Goal: Information Seeking & Learning: Learn about a topic

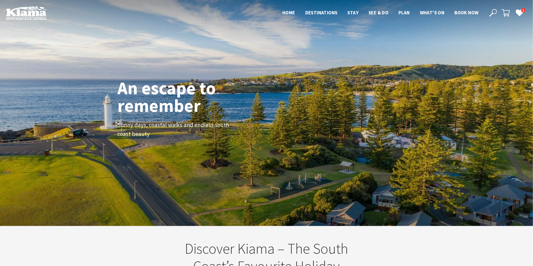
scroll to position [90, 538]
click at [495, 7] on header "Open Nav Close Nav Home Destinations Towns & Villages Kiama Gerringong Gerroa J…" at bounding box center [266, 13] width 533 height 26
click at [491, 11] on icon at bounding box center [493, 13] width 8 height 8
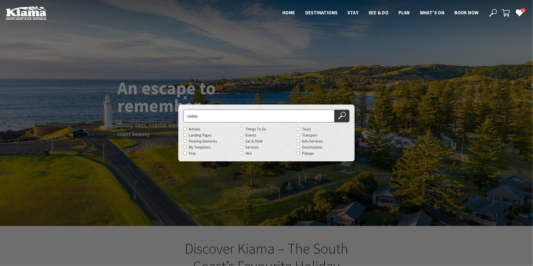
type input "colon"
click at [334, 110] on button "Search Now" at bounding box center [341, 116] width 15 height 13
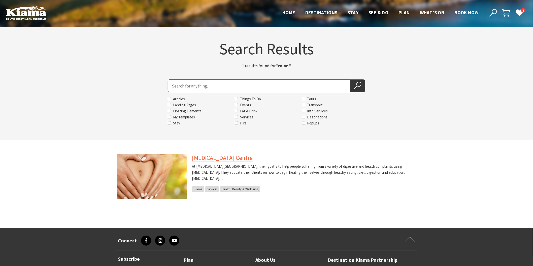
click at [227, 160] on link "[MEDICAL_DATA] Centre" at bounding box center [222, 158] width 61 height 8
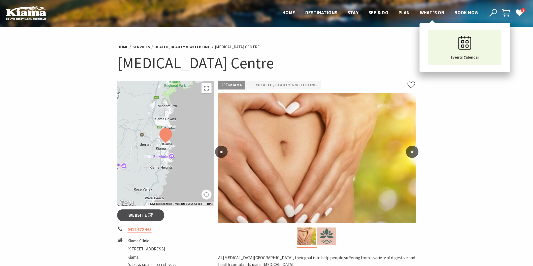
click at [421, 11] on span "What’s On" at bounding box center [432, 13] width 25 height 6
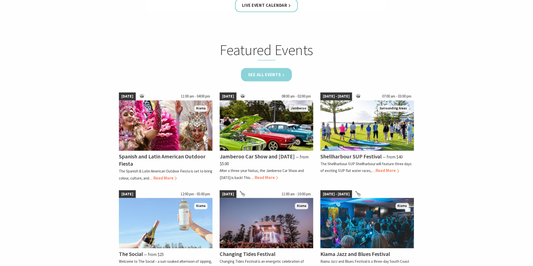
scroll to position [308, 0]
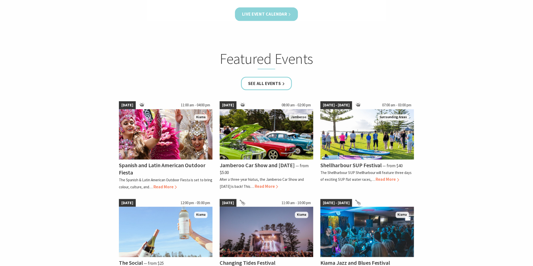
click at [270, 18] on link "Live Event Calendar" at bounding box center [266, 14] width 63 height 13
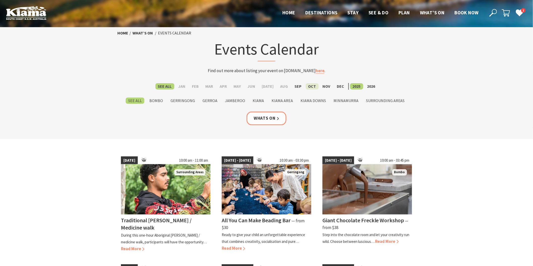
click at [306, 89] on label "Oct" at bounding box center [312, 86] width 13 height 6
click at [0, 0] on input "Oct" at bounding box center [0, 0] width 0 height 0
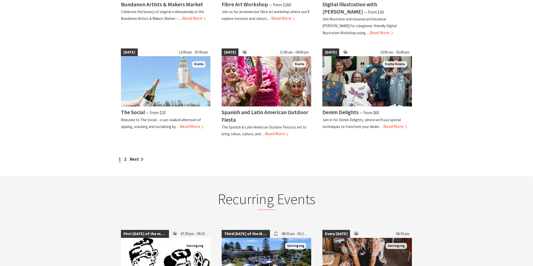
scroll to position [420, 0]
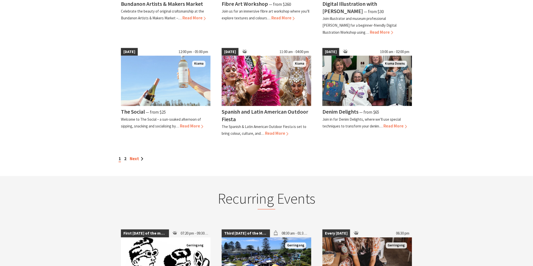
click at [135, 156] on link "Next" at bounding box center [137, 159] width 14 height 6
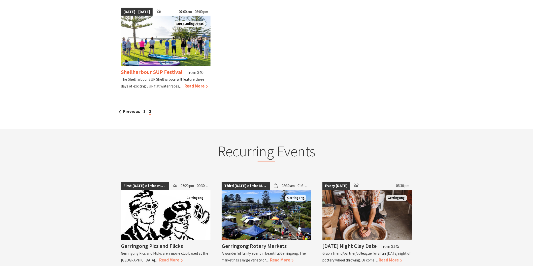
scroll to position [252, 0]
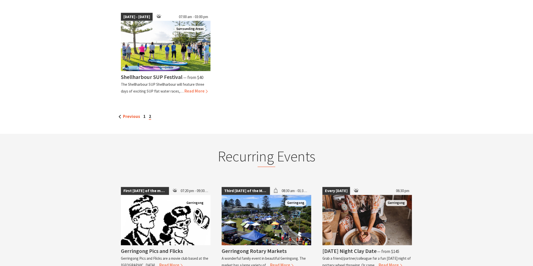
click at [119, 115] on link "Previous" at bounding box center [129, 117] width 21 height 6
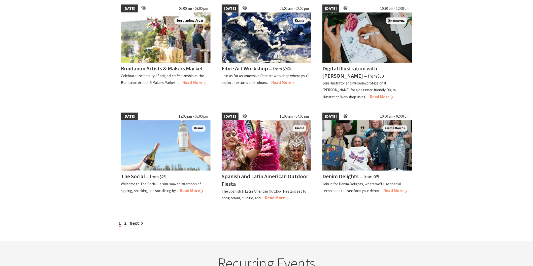
scroll to position [364, 0]
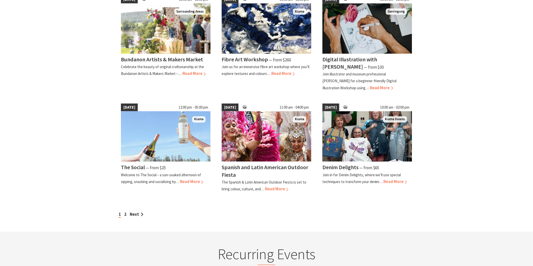
click at [130, 212] on div "1 2 Next" at bounding box center [266, 215] width 298 height 7
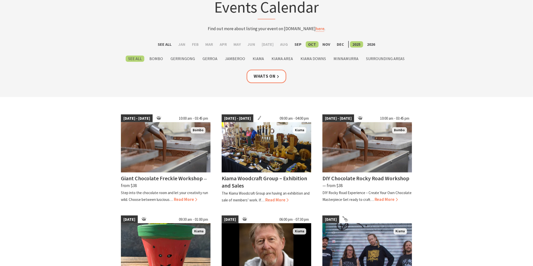
scroll to position [0, 0]
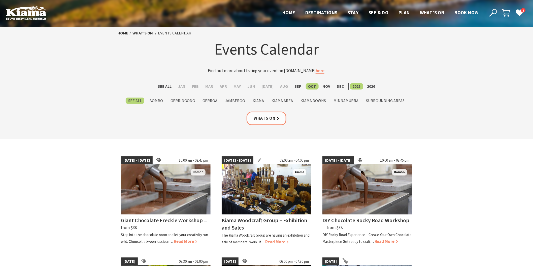
click at [494, 9] on button "Open Search Dialog" at bounding box center [493, 13] width 8 height 8
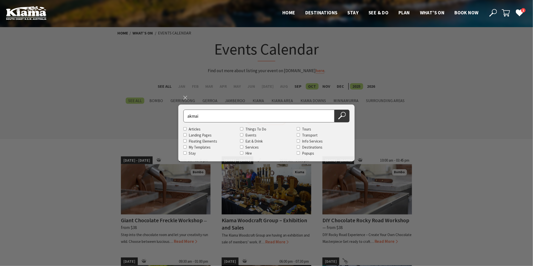
type input "akmai"
click at [334, 110] on button "Search Now" at bounding box center [341, 116] width 15 height 13
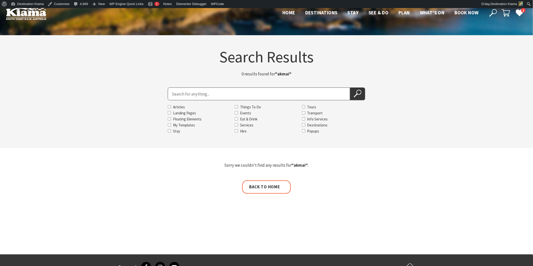
click at [183, 92] on input "Search for" at bounding box center [259, 94] width 182 height 13
type input "akmai"
click at [354, 93] on icon at bounding box center [358, 94] width 8 height 8
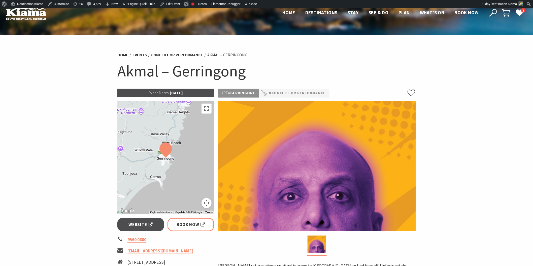
click at [492, 14] on use at bounding box center [493, 13] width 8 height 8
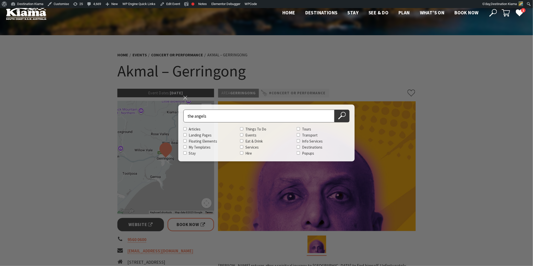
type input "the angels"
click at [334, 110] on button "Search Now" at bounding box center [341, 116] width 15 height 13
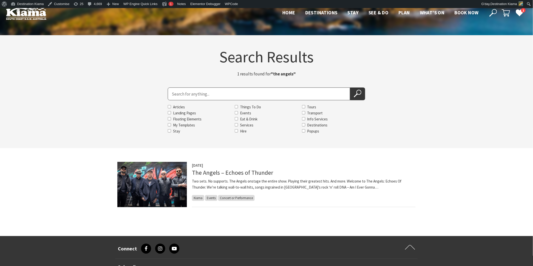
click at [196, 92] on input "Search for" at bounding box center [259, 94] width 182 height 13
type input "japanes buffet"
click at [350, 88] on button "Search Now" at bounding box center [357, 94] width 15 height 13
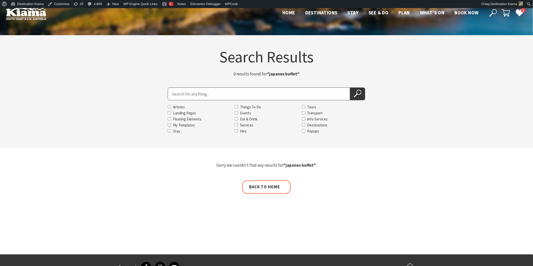
click at [177, 94] on input "Search for" at bounding box center [259, 94] width 182 height 13
type input "japanese"
click at [350, 88] on button "Search Now" at bounding box center [357, 94] width 15 height 13
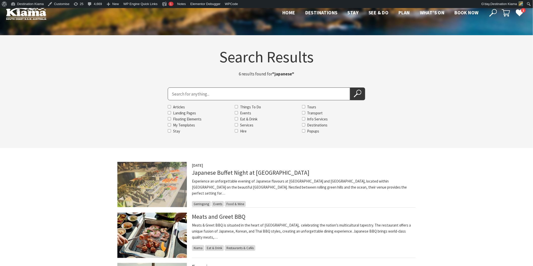
click at [189, 91] on input "Search for" at bounding box center [259, 94] width 182 height 13
type input "kiama picnic train"
click at [350, 88] on button "Search Now" at bounding box center [357, 94] width 15 height 13
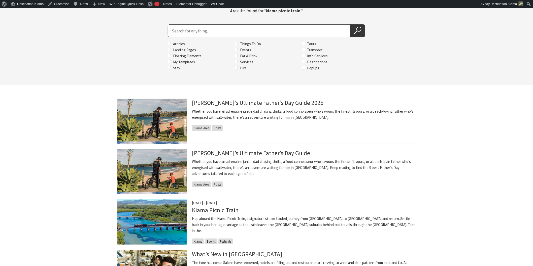
scroll to position [140, 0]
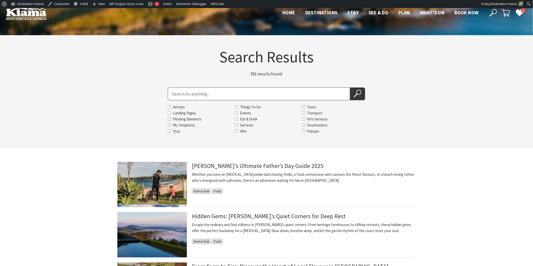
click at [179, 95] on input "Search for" at bounding box center [259, 94] width 182 height 13
type input "school holiday workshop"
click at [350, 88] on button "Search Now" at bounding box center [357, 94] width 15 height 13
click at [171, 95] on input "Search for" at bounding box center [259, 94] width 182 height 13
click at [350, 88] on button "Search Now" at bounding box center [357, 94] width 15 height 13
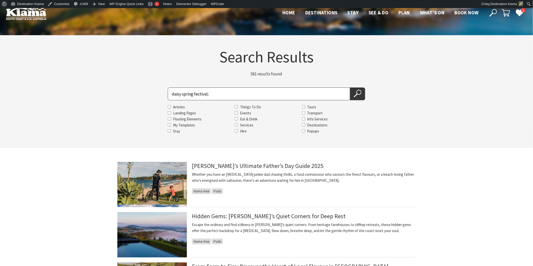
type input "daisy spring festival"
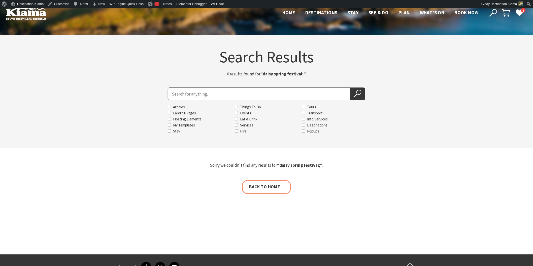
click at [173, 96] on input "Search for" at bounding box center [259, 94] width 182 height 13
type input "daisy"
click at [350, 88] on button "Search Now" at bounding box center [357, 94] width 15 height 13
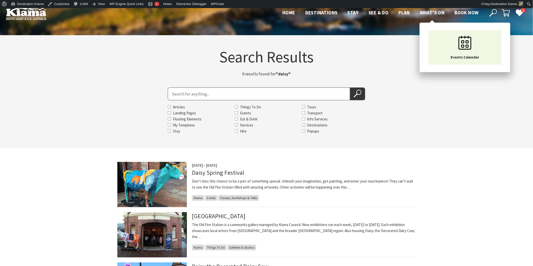
click at [424, 13] on span "What’s On" at bounding box center [432, 13] width 25 height 6
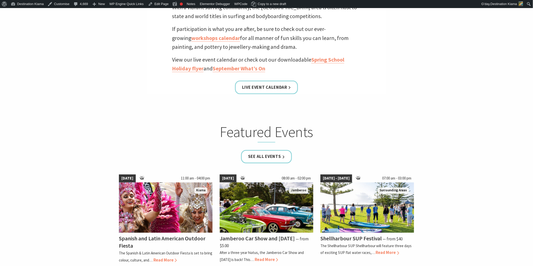
scroll to position [252, 0]
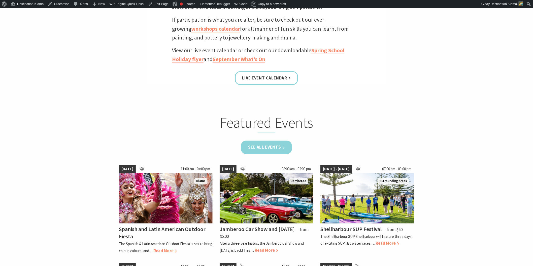
click at [271, 149] on link "See all Events" at bounding box center [266, 147] width 51 height 13
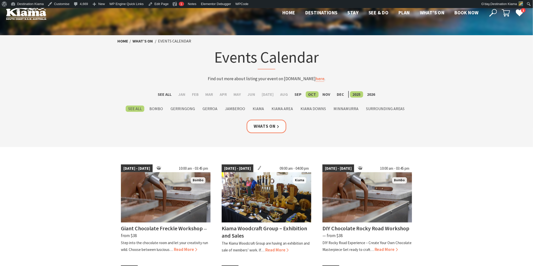
click at [495, 12] on icon at bounding box center [493, 13] width 8 height 8
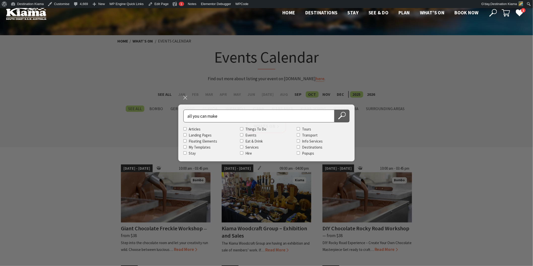
type input "all you can make"
click at [342, 118] on icon at bounding box center [342, 116] width 8 height 8
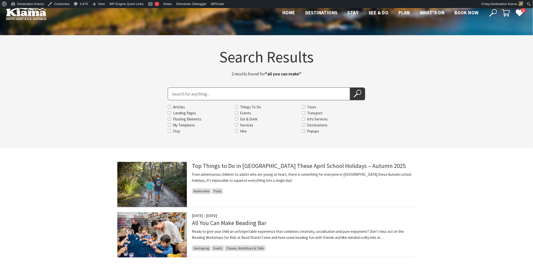
drag, startPoint x: 242, startPoint y: 253, endPoint x: 223, endPoint y: 246, distance: 19.9
click at [240, 252] on div "[DATE] - [DATE] All You Can Make Beading Bar Ready to give your child an unforg…" at bounding box center [304, 235] width 224 height 45
click at [179, 95] on input "Search for" at bounding box center [259, 94] width 182 height 13
type input "jamberoo car"
click at [350, 88] on button "Search Now" at bounding box center [357, 94] width 15 height 13
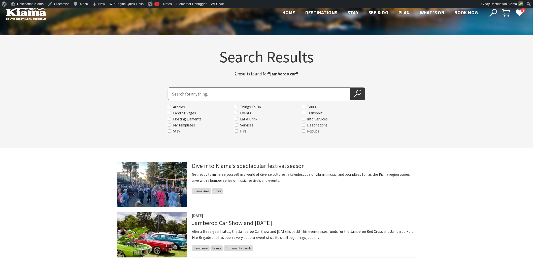
click at [179, 95] on input "Search for" at bounding box center [259, 94] width 182 height 13
type input "botanical"
click at [350, 88] on button "Search Now" at bounding box center [357, 94] width 15 height 13
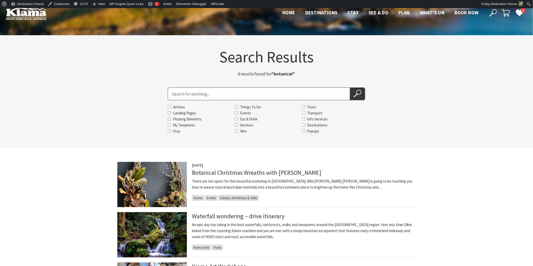
click at [177, 94] on input "Search for" at bounding box center [259, 94] width 182 height 13
click at [173, 91] on input "Search for" at bounding box center [259, 94] width 182 height 13
type input "thirsty"
click at [350, 88] on button "Search Now" at bounding box center [357, 94] width 15 height 13
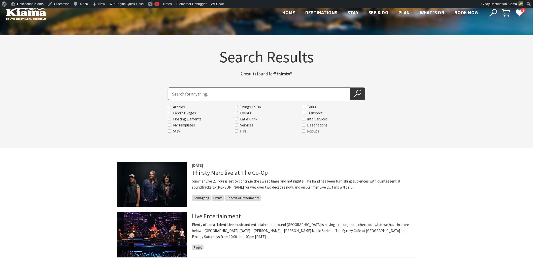
click at [170, 98] on input "Search for" at bounding box center [259, 94] width 182 height 13
type input "dionne,"
click at [350, 88] on button "Search Now" at bounding box center [357, 94] width 15 height 13
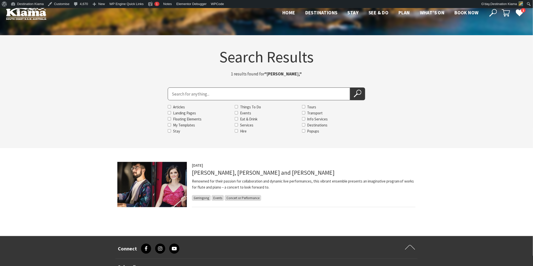
click at [171, 95] on input "Search for" at bounding box center [259, 94] width 182 height 13
type input "changing tides"
click at [350, 88] on button "Search Now" at bounding box center [357, 94] width 15 height 13
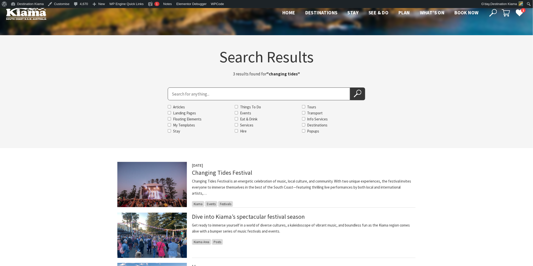
click at [178, 95] on input "Search for" at bounding box center [259, 94] width 182 height 13
type input "pavilion annual"
click at [350, 88] on button "Search Now" at bounding box center [357, 94] width 15 height 13
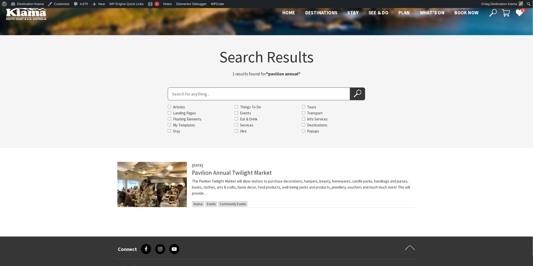
click at [178, 95] on input "Search for" at bounding box center [259, 94] width 182 height 13
type input "jamberoo village markets"
click at [350, 88] on button "Search Now" at bounding box center [357, 94] width 15 height 13
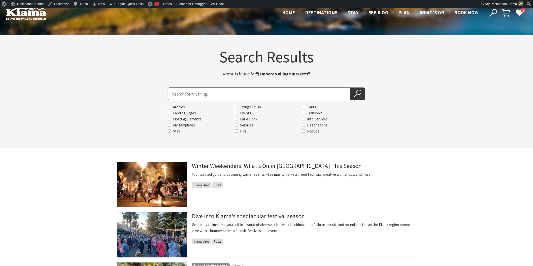
click at [177, 91] on input "Search for" at bounding box center [259, 94] width 182 height 13
type input "starshine"
click at [350, 88] on button "Search Now" at bounding box center [357, 94] width 15 height 13
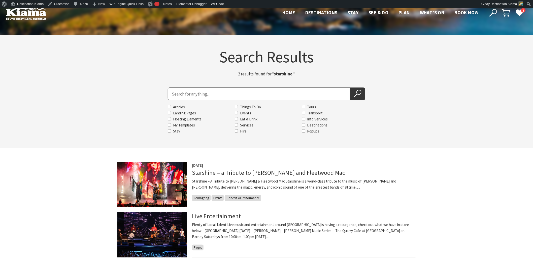
scroll to position [28, 0]
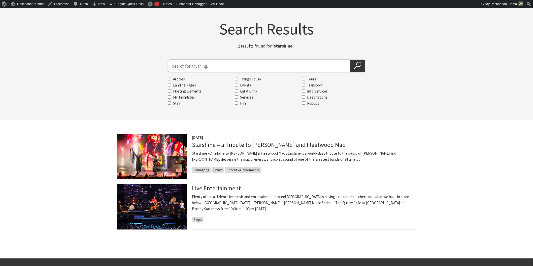
click at [179, 69] on input "Search for" at bounding box center [259, 66] width 182 height 13
type input "rekindled"
click at [350, 60] on button "Search Now" at bounding box center [357, 66] width 15 height 13
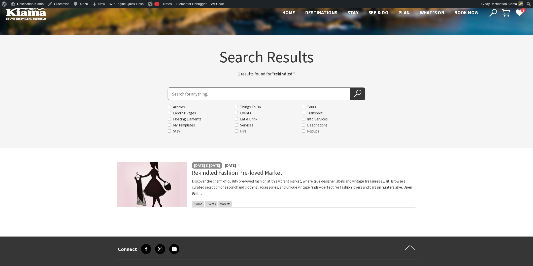
click at [174, 95] on input "Search for" at bounding box center [259, 94] width 182 height 13
type input "jaon"
click at [350, 88] on button "Search Now" at bounding box center [357, 94] width 15 height 13
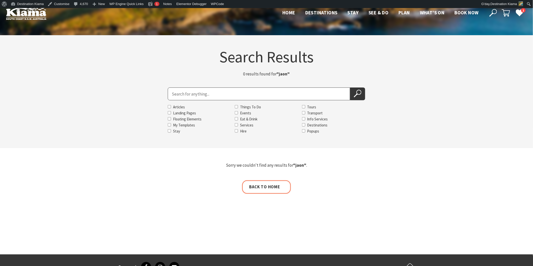
click at [180, 98] on input "Search for" at bounding box center [259, 94] width 182 height 13
type input "jason"
click at [350, 88] on button "Search Now" at bounding box center [357, 94] width 15 height 13
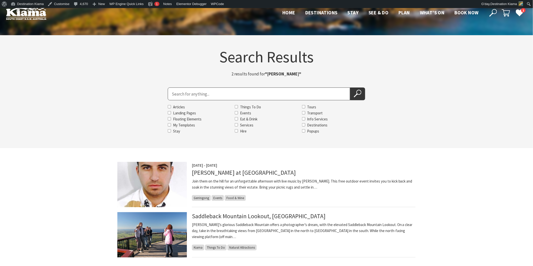
click at [185, 94] on input "Search for" at bounding box center [259, 94] width 182 height 13
type input "tromb"
click at [350, 88] on button "Search Now" at bounding box center [357, 94] width 15 height 13
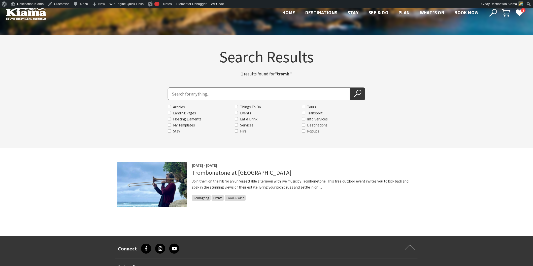
click at [185, 94] on input "Search for" at bounding box center [259, 94] width 182 height 13
type input "The barstool"
click at [350, 88] on button "Search Now" at bounding box center [357, 94] width 15 height 13
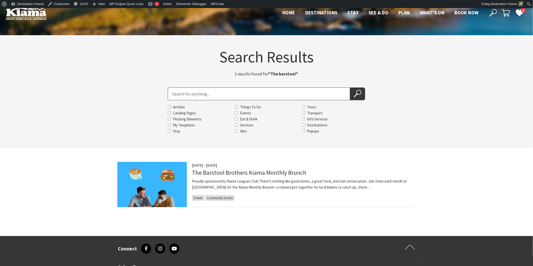
click at [185, 94] on input "Search for" at bounding box center [259, 94] width 182 height 13
type input "friday night clay"
click at [350, 88] on button "Search Now" at bounding box center [357, 94] width 15 height 13
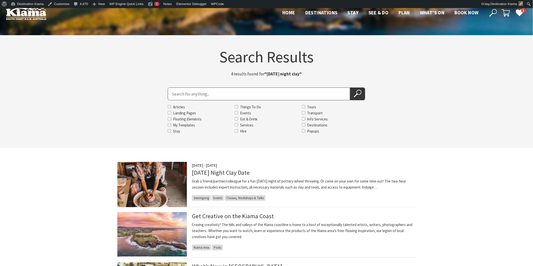
click at [185, 94] on input "Search for" at bounding box center [259, 94] width 182 height 13
type input "matt dunda"
click at [354, 93] on icon at bounding box center [358, 94] width 8 height 8
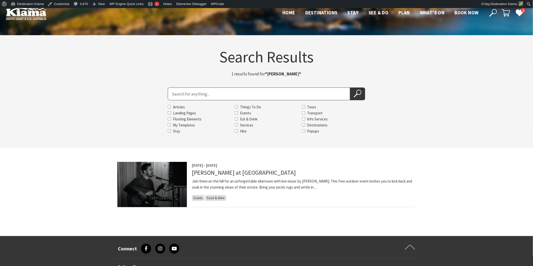
click at [172, 95] on input "Search for" at bounding box center [259, 94] width 182 height 13
type input "pottery wheel"
click at [350, 88] on button "Search Now" at bounding box center [357, 94] width 15 height 13
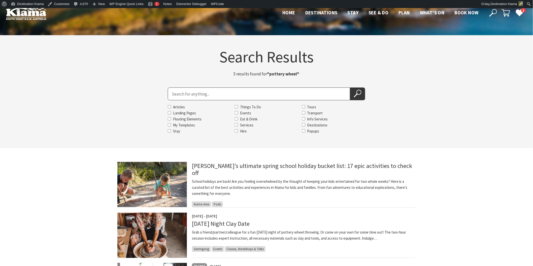
click at [180, 95] on input "Search for" at bounding box center [259, 94] width 182 height 13
type input "live music"
click at [361, 94] on icon at bounding box center [358, 94] width 8 height 8
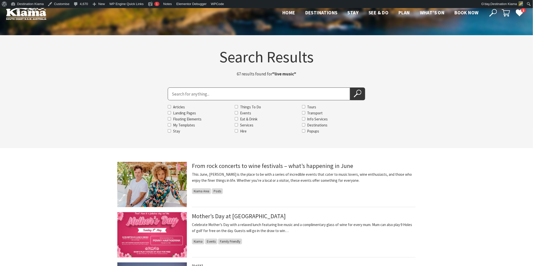
click at [173, 94] on input "Search for" at bounding box center [259, 94] width 182 height 13
type input "live music at [GEOGRAPHIC_DATA]"
click at [350, 88] on button "Search Now" at bounding box center [357, 94] width 15 height 13
click at [352, 92] on button "Search Now" at bounding box center [357, 94] width 15 height 13
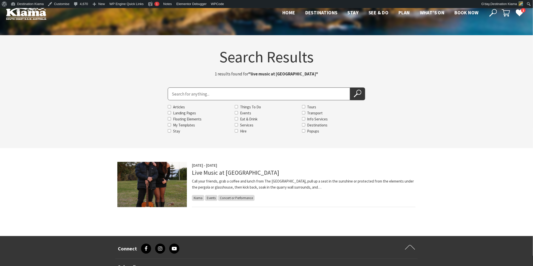
click at [176, 93] on input "Search for" at bounding box center [259, 94] width 182 height 13
type input "kay proudlove"
click at [350, 88] on button "Search Now" at bounding box center [357, 94] width 15 height 13
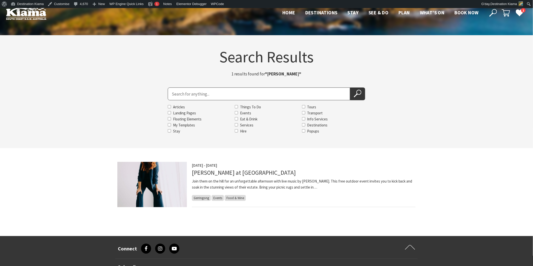
click at [173, 92] on input "Search for" at bounding box center [259, 94] width 182 height 13
type input "mecure gerringong"
click at [350, 88] on button "Search Now" at bounding box center [357, 94] width 15 height 13
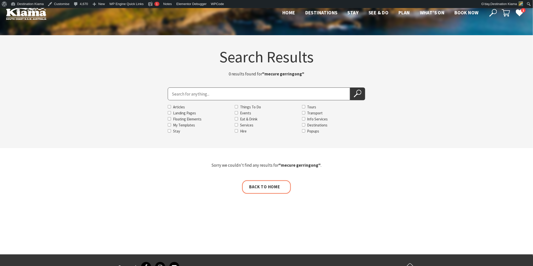
click at [493, 14] on use at bounding box center [493, 13] width 8 height 8
click at [473, 65] on section "Search Results 0 results found for "mecure gerringong" Search for Articles Land…" at bounding box center [266, 91] width 533 height 113
click at [489, 13] on button "Open Search Dialog" at bounding box center [493, 13] width 8 height 8
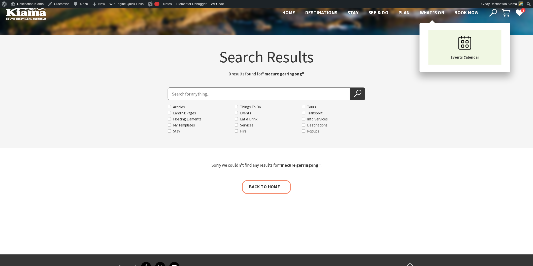
click at [430, 13] on span "What’s On" at bounding box center [432, 13] width 25 height 6
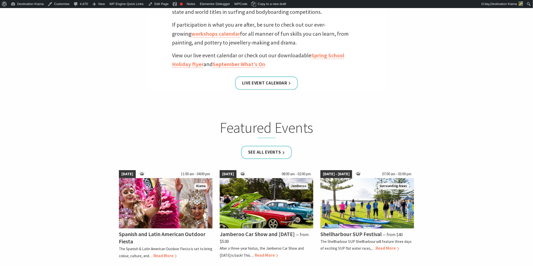
scroll to position [252, 0]
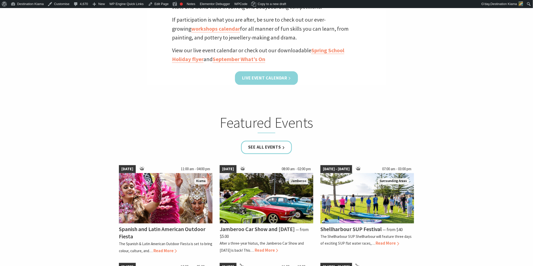
click at [256, 78] on link "Live Event Calendar" at bounding box center [266, 78] width 63 height 13
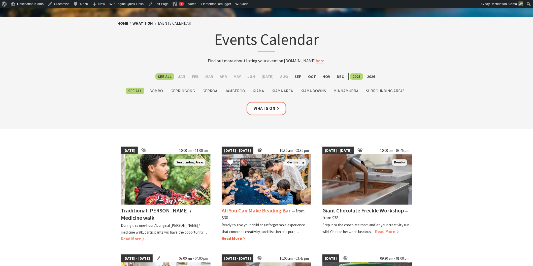
scroll to position [28, 0]
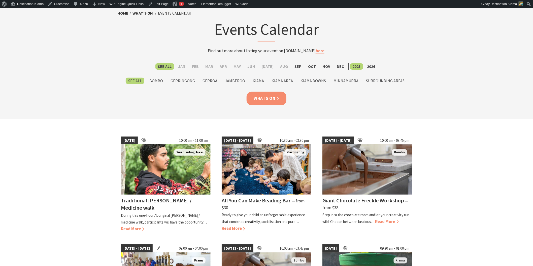
click at [268, 99] on link "Whats On" at bounding box center [267, 98] width 40 height 13
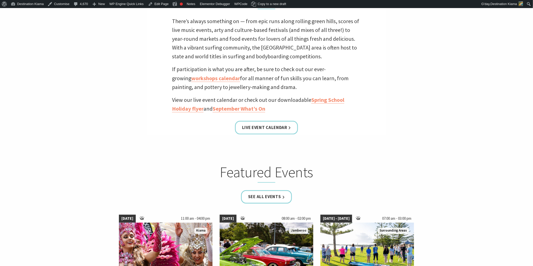
scroll to position [252, 0]
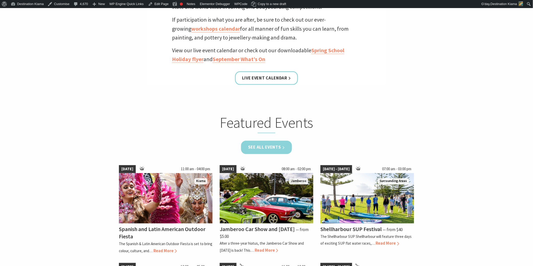
click at [263, 148] on link "See all Events" at bounding box center [266, 147] width 51 height 13
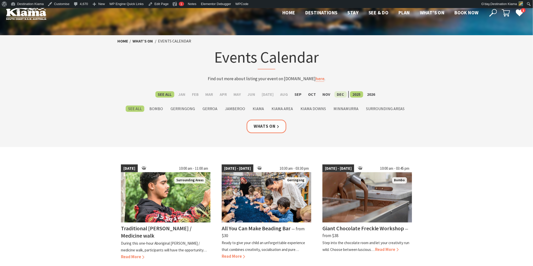
click at [338, 95] on label "Dec" at bounding box center [340, 94] width 12 height 6
click at [0, 0] on input "Dec" at bounding box center [0, 0] width 0 height 0
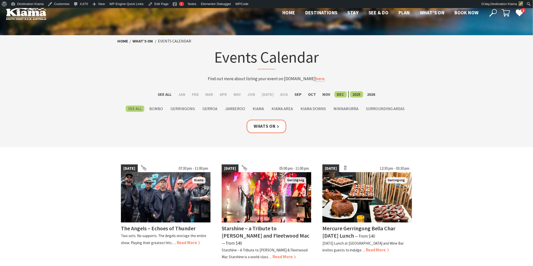
click at [497, 11] on use at bounding box center [493, 13] width 8 height 8
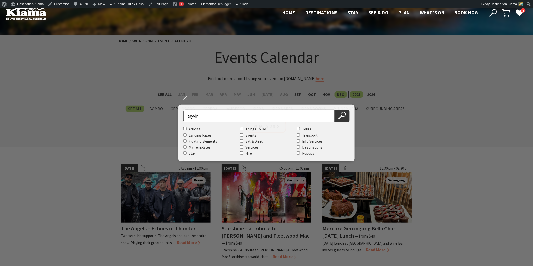
type input "tayvin"
click at [334, 110] on button "Search Now" at bounding box center [341, 116] width 15 height 13
click at [343, 113] on icon at bounding box center [342, 116] width 8 height 8
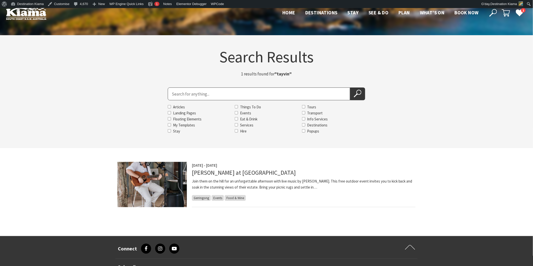
click at [177, 91] on input "Search for" at bounding box center [259, 94] width 182 height 13
type input "bottomless weekends"
click at [350, 88] on button "Search Now" at bounding box center [357, 94] width 15 height 13
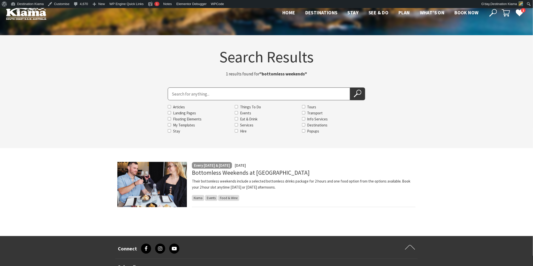
click at [188, 97] on input "Search for" at bounding box center [259, 94] width 182 height 13
type input "creativity"
click at [350, 88] on button "Search Now" at bounding box center [357, 94] width 15 height 13
click at [353, 95] on button "Search Now" at bounding box center [357, 94] width 15 height 13
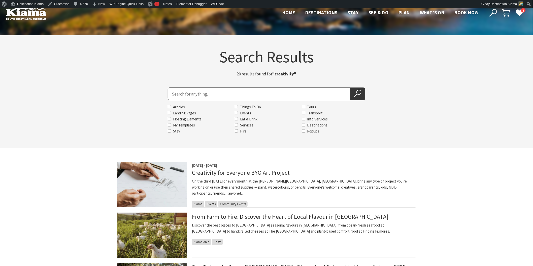
click at [173, 95] on input "Search for" at bounding box center [259, 94] width 182 height 13
type input "kiama jazz and blues"
click at [350, 88] on button "Search Now" at bounding box center [357, 94] width 15 height 13
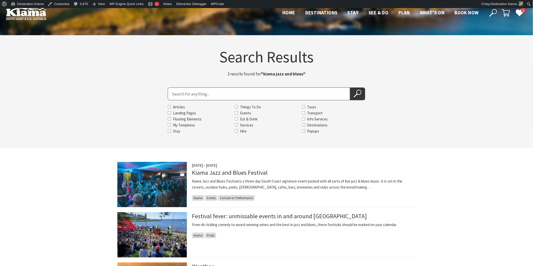
click at [203, 94] on input "Search for" at bounding box center [259, 94] width 182 height 13
type input "[PERSON_NAME]"
click at [350, 88] on button "Search Now" at bounding box center [357, 94] width 15 height 13
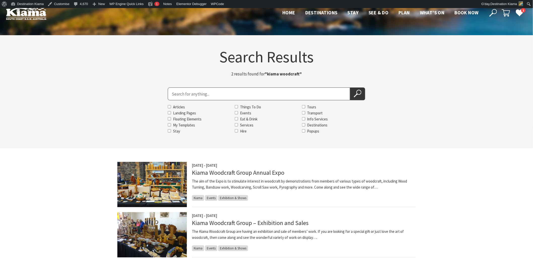
drag, startPoint x: 184, startPoint y: 102, endPoint x: 183, endPoint y: 99, distance: 3.0
click at [184, 102] on div "Search for Articles Landing Pages Floating Elements My Templates Stay Things To…" at bounding box center [266, 111] width 197 height 47
click at [180, 95] on input "Search for" at bounding box center [259, 94] width 182 height 13
type input "sunday sessions"
click at [353, 91] on button "Search Now" at bounding box center [357, 94] width 15 height 13
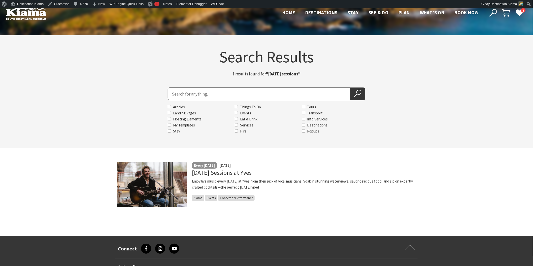
click at [179, 95] on input "Search for" at bounding box center [259, 94] width 182 height 13
click at [179, 95] on input "[PERSON_NAME]" at bounding box center [259, 94] width 182 height 13
type input "[PERSON_NAME]"
